Goal: Task Accomplishment & Management: Manage account settings

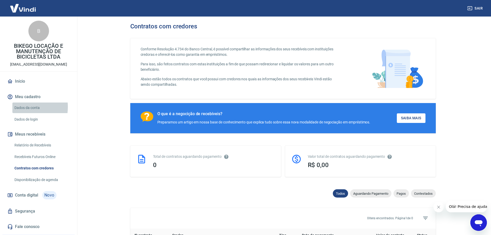
click at [19, 107] on link "Dados da conta" at bounding box center [41, 108] width 59 height 11
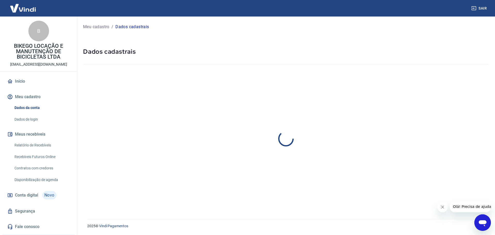
select select "SP"
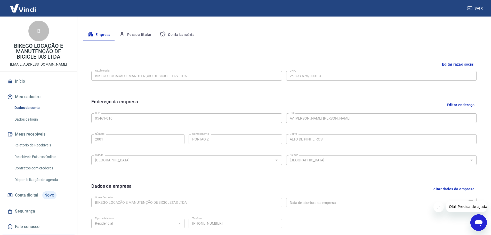
scroll to position [86, 0]
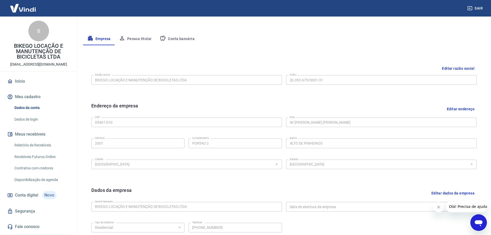
click at [129, 41] on button "Pessoa titular" at bounding box center [135, 39] width 41 height 12
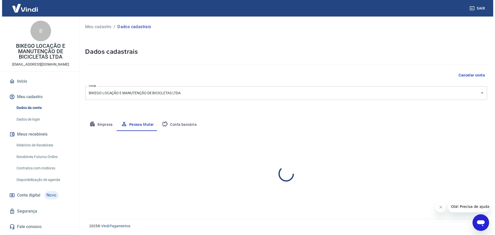
scroll to position [0, 0]
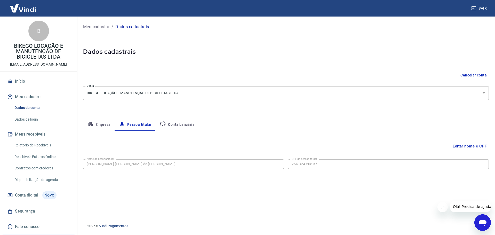
click at [166, 123] on button "Conta bancária" at bounding box center [177, 125] width 43 height 12
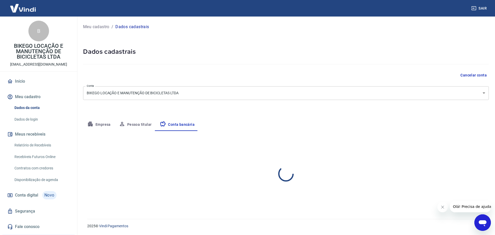
select select "1"
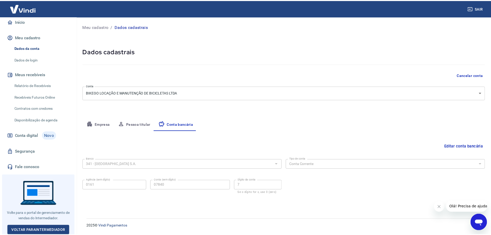
scroll to position [60, 0]
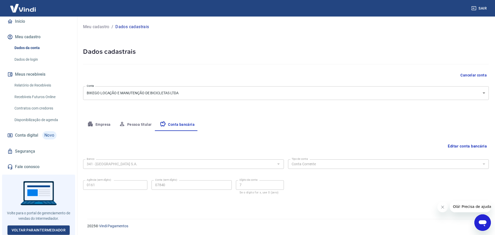
click at [39, 58] on link "Dados de login" at bounding box center [41, 59] width 59 height 11
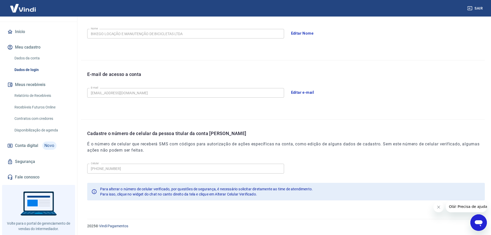
scroll to position [52, 0]
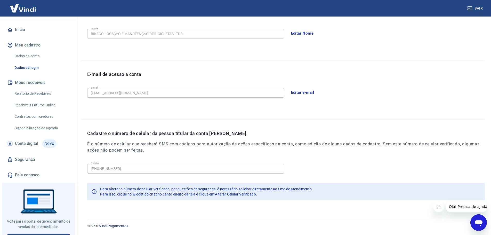
click at [50, 115] on link "Contratos com credores" at bounding box center [41, 116] width 59 height 11
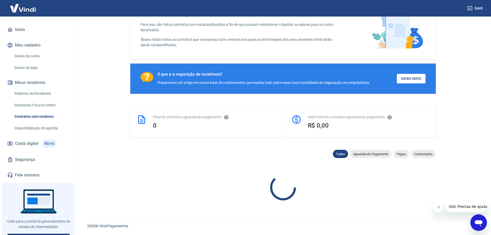
scroll to position [190, 0]
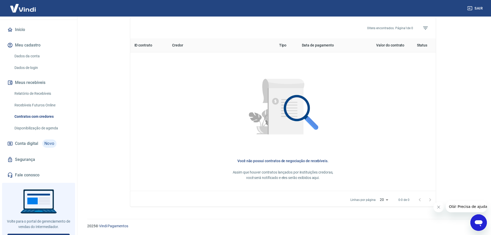
click at [50, 125] on link "Disponibilização de agenda" at bounding box center [41, 128] width 59 height 11
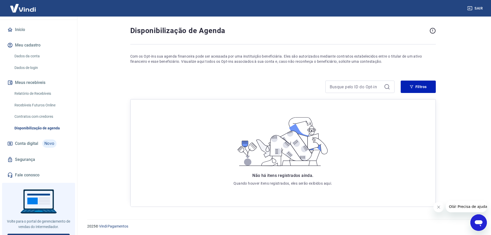
scroll to position [14, 0]
click at [28, 155] on link "Segurança" at bounding box center [38, 159] width 65 height 11
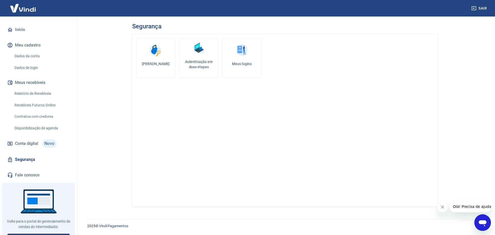
click at [193, 57] on link "Autenticação em duas etapas" at bounding box center [198, 58] width 39 height 40
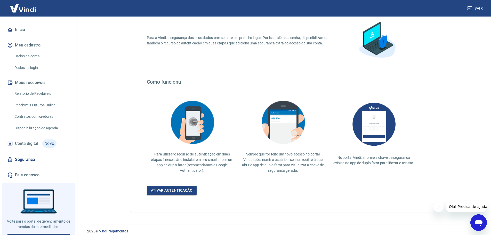
scroll to position [45, 0]
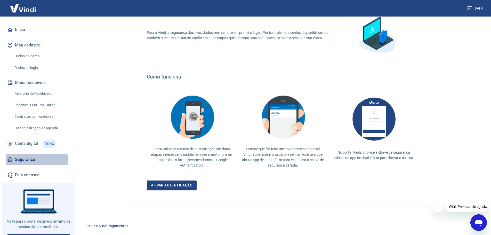
click at [28, 161] on link "Segurança" at bounding box center [38, 159] width 65 height 11
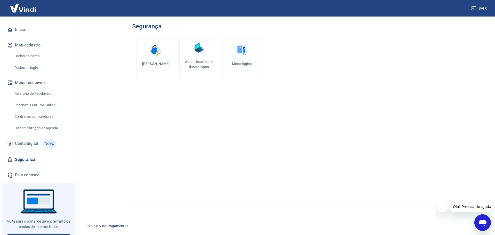
click at [243, 54] on img at bounding box center [241, 50] width 15 height 15
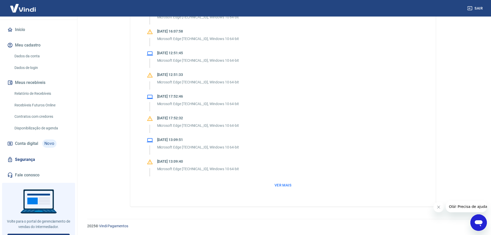
scroll to position [60, 0]
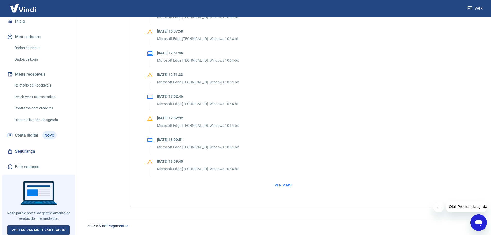
click at [28, 168] on link "Fale conosco" at bounding box center [38, 166] width 65 height 11
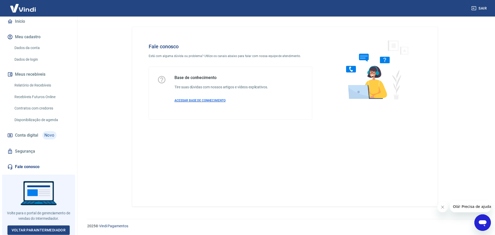
click at [211, 102] on p "ACESSAR BASE DE CONHECIMENTO" at bounding box center [222, 100] width 94 height 5
